Goal: Find specific page/section: Find specific page/section

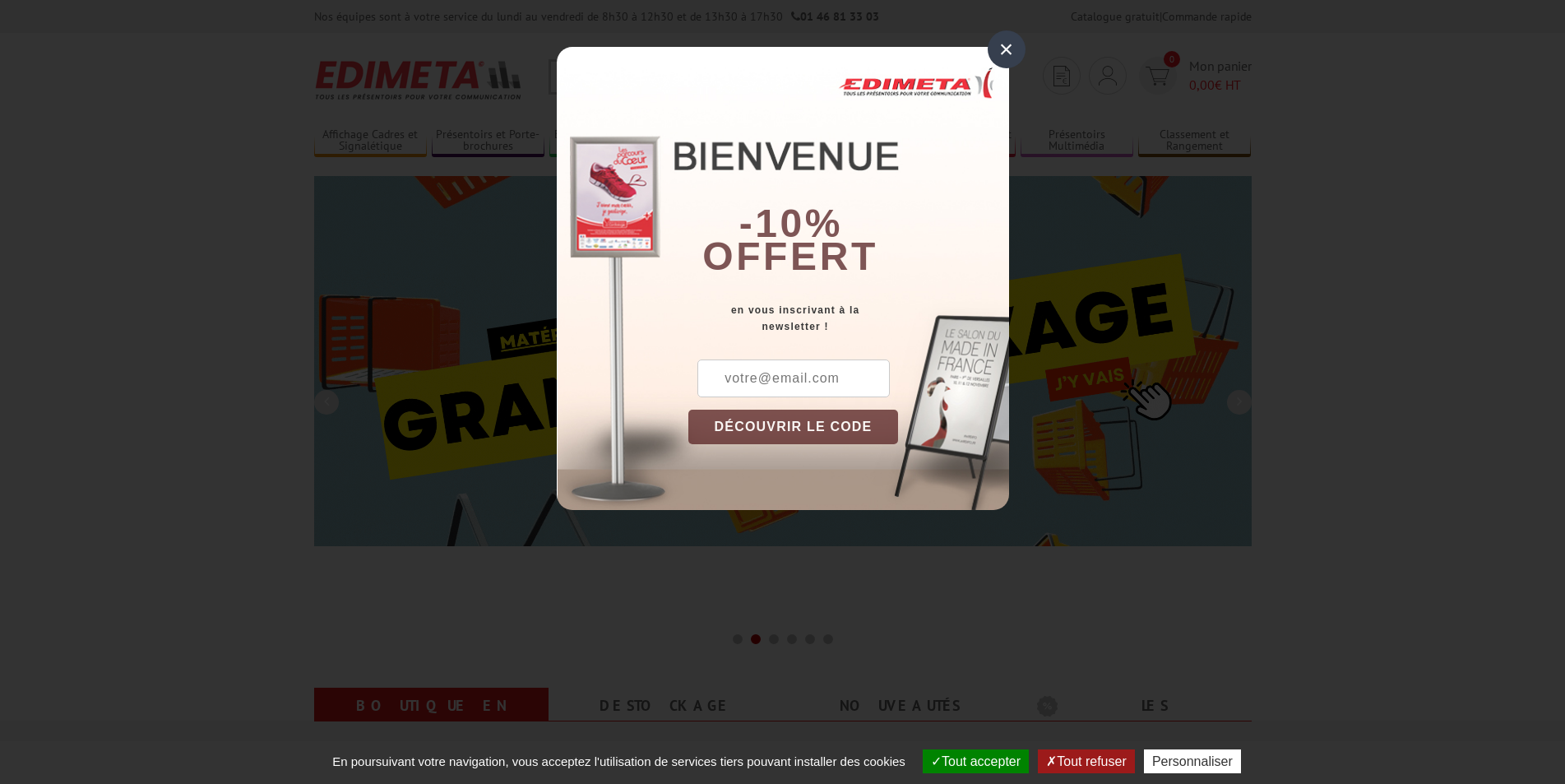
click at [1009, 45] on div "×" at bounding box center [1006, 49] width 37 height 37
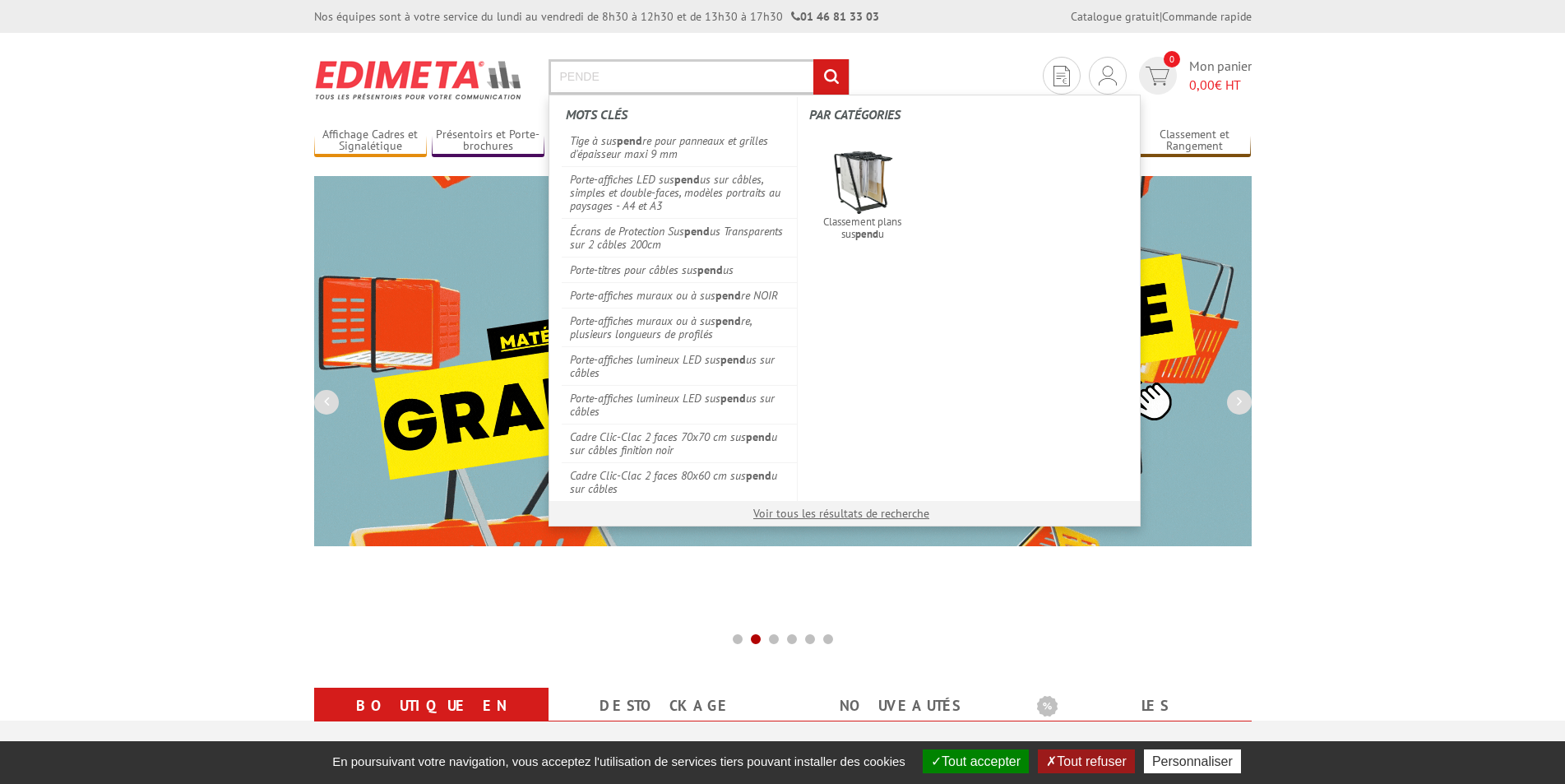
click at [667, 78] on input "PENDE" at bounding box center [700, 77] width 301 height 36
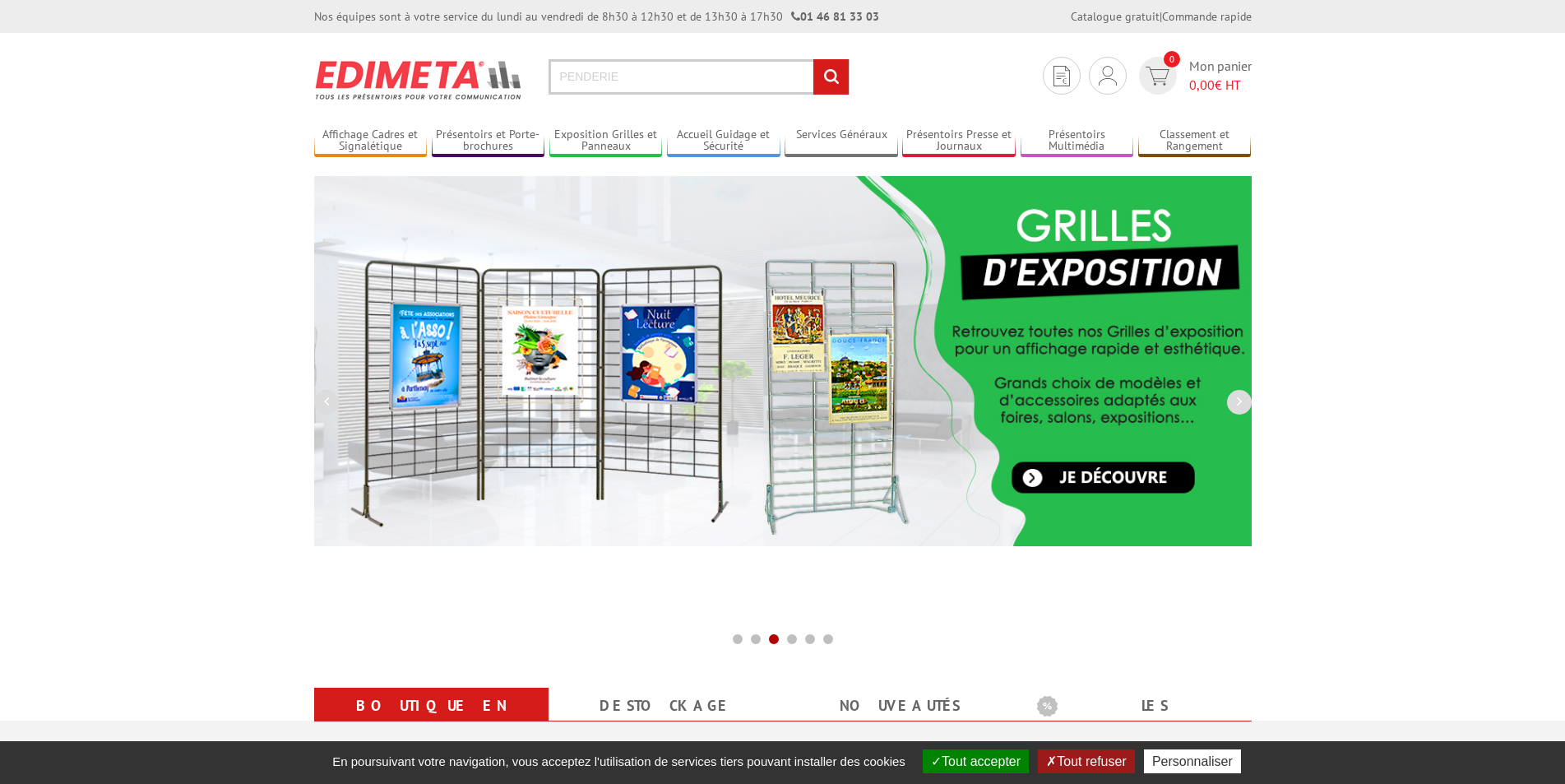
type input "PENDERIE"
click at [814, 59] on input "rechercher" at bounding box center [832, 77] width 36 height 36
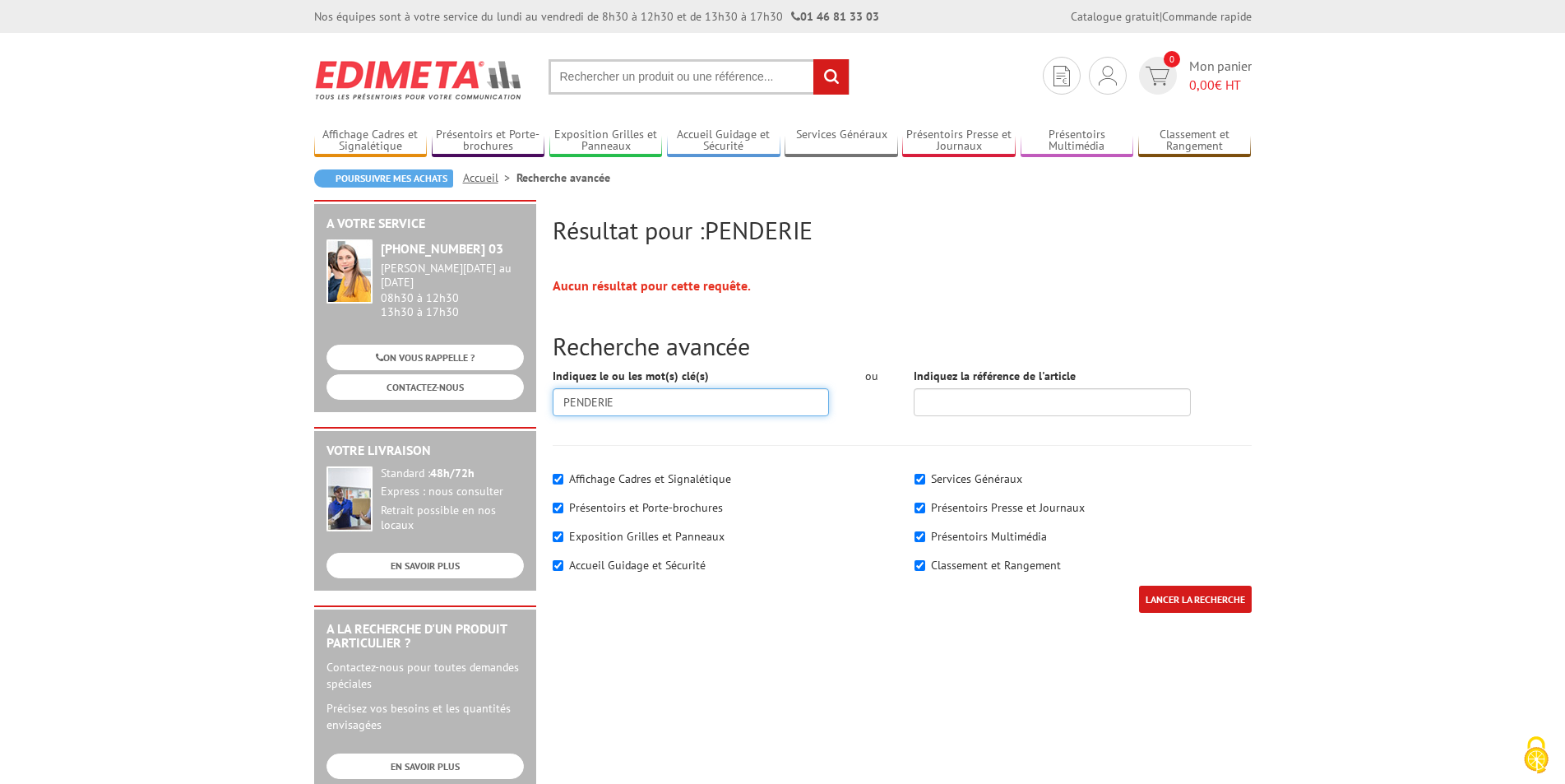
click at [646, 400] on input "PENDERIE" at bounding box center [691, 402] width 277 height 28
drag, startPoint x: 669, startPoint y: 399, endPoint x: 437, endPoint y: 386, distance: 232.4
click at [437, 386] on div "Résultat pour : PENDERIE Aucun résultat pour cette requête. Recherche avancée I…" at bounding box center [782, 638] width 955 height 877
type input "presentoir sac"
click at [1139, 585] on input "LANCER LA RECHERCHE" at bounding box center [1195, 599] width 112 height 27
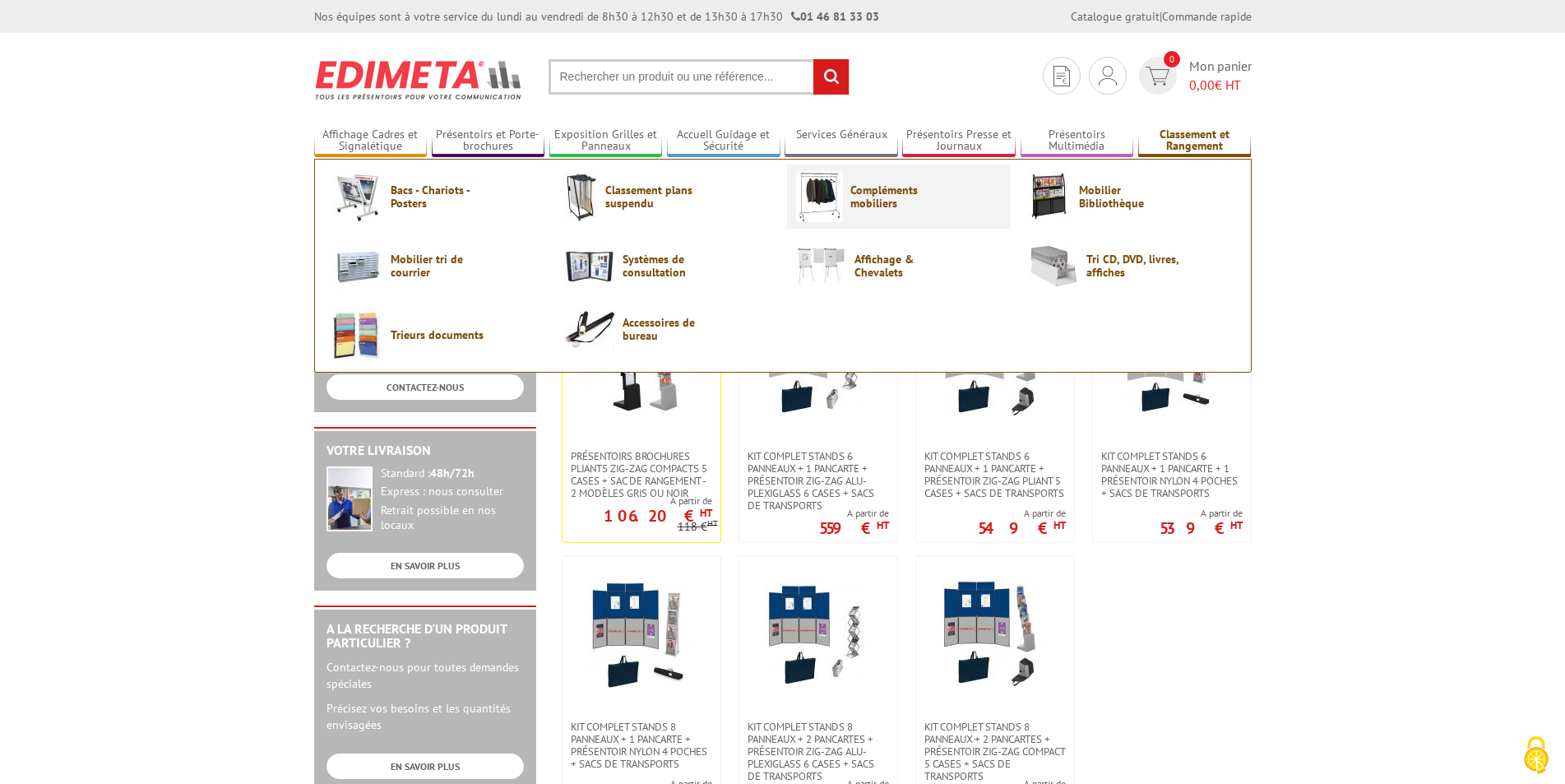
click at [889, 193] on span "Compléments mobiliers" at bounding box center [899, 197] width 99 height 27
